Goal: Find contact information: Find contact information

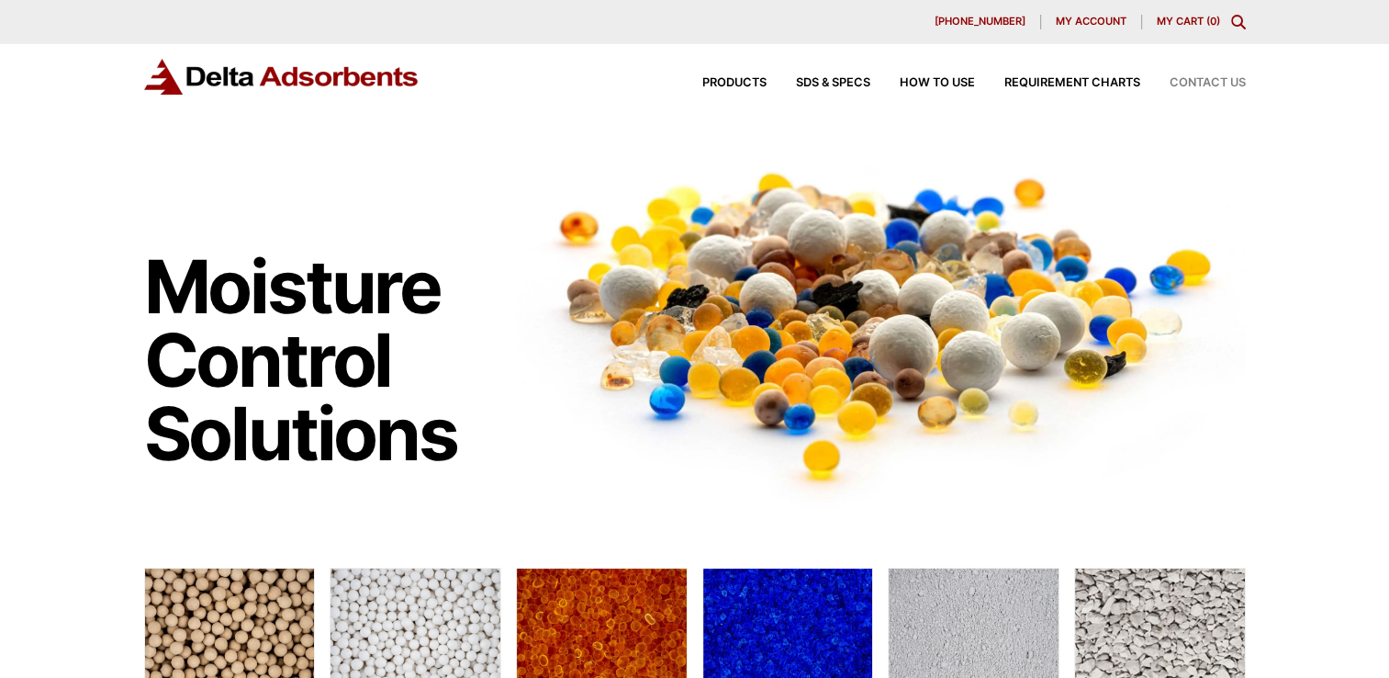
click at [1204, 88] on span "Contact Us" at bounding box center [1208, 83] width 76 height 12
